Goal: Task Accomplishment & Management: Manage account settings

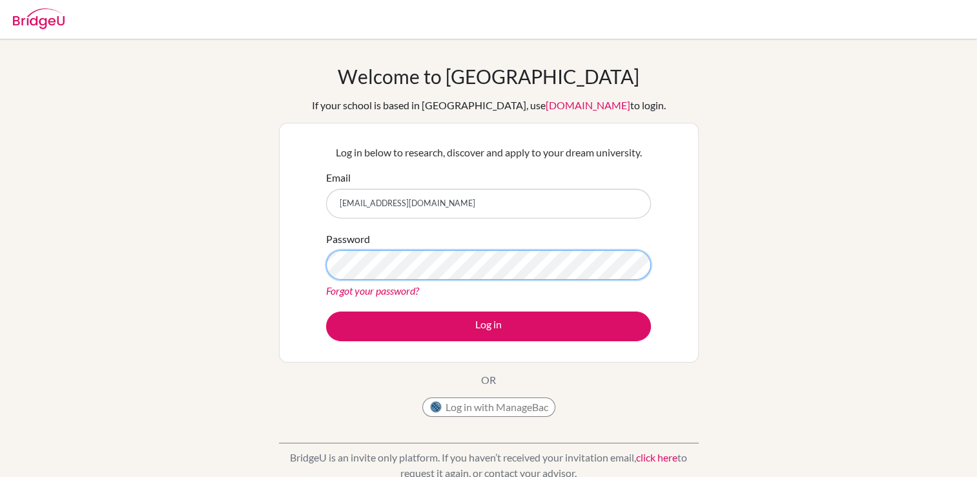
click at [326, 311] on button "Log in" at bounding box center [488, 326] width 325 height 30
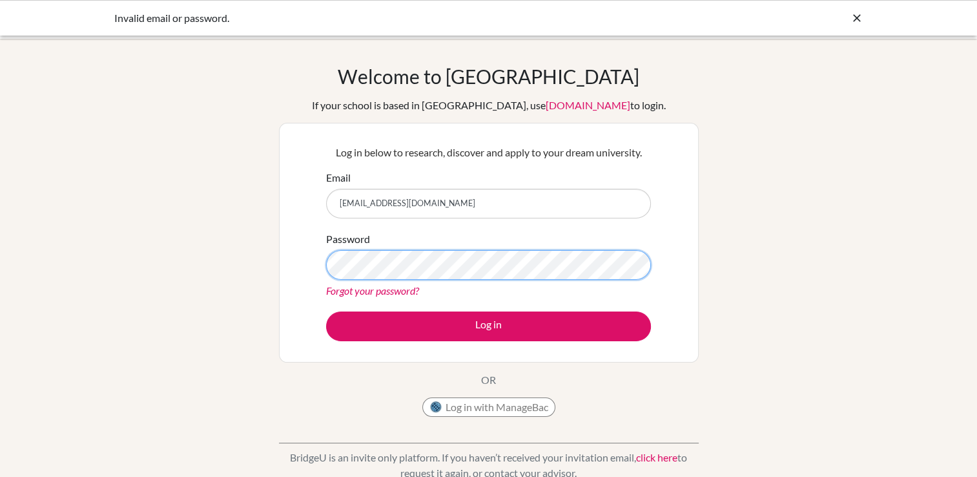
click at [326, 311] on button "Log in" at bounding box center [488, 326] width 325 height 30
